Goal: Task Accomplishment & Management: Use online tool/utility

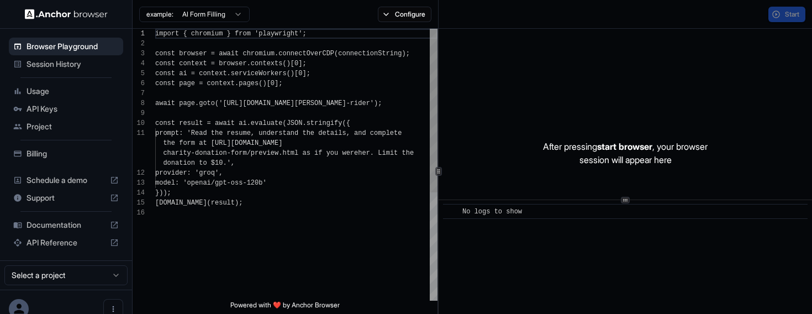
scroll to position [99, 0]
